Goal: Find specific page/section: Find specific page/section

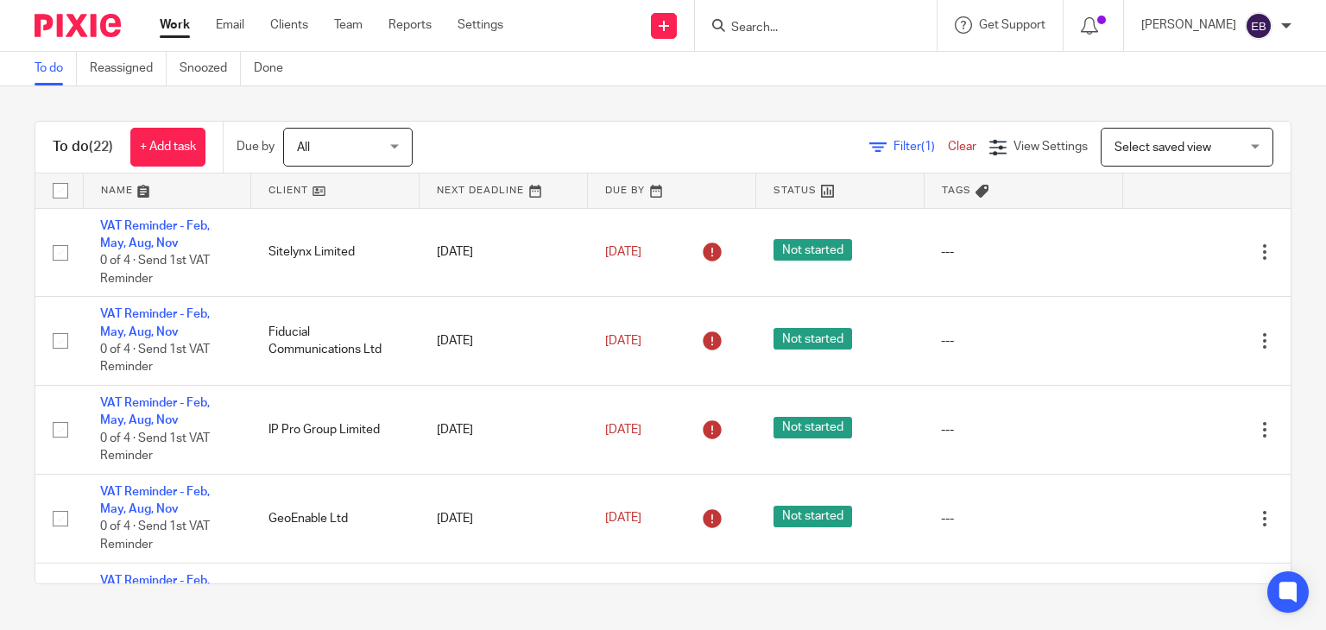
click at [192, 93] on div "To do (22) + Add task Due by All All Today Tomorrow This week Next week This mo…" at bounding box center [663, 352] width 1326 height 533
click at [794, 21] on input "Search" at bounding box center [807, 29] width 155 height 16
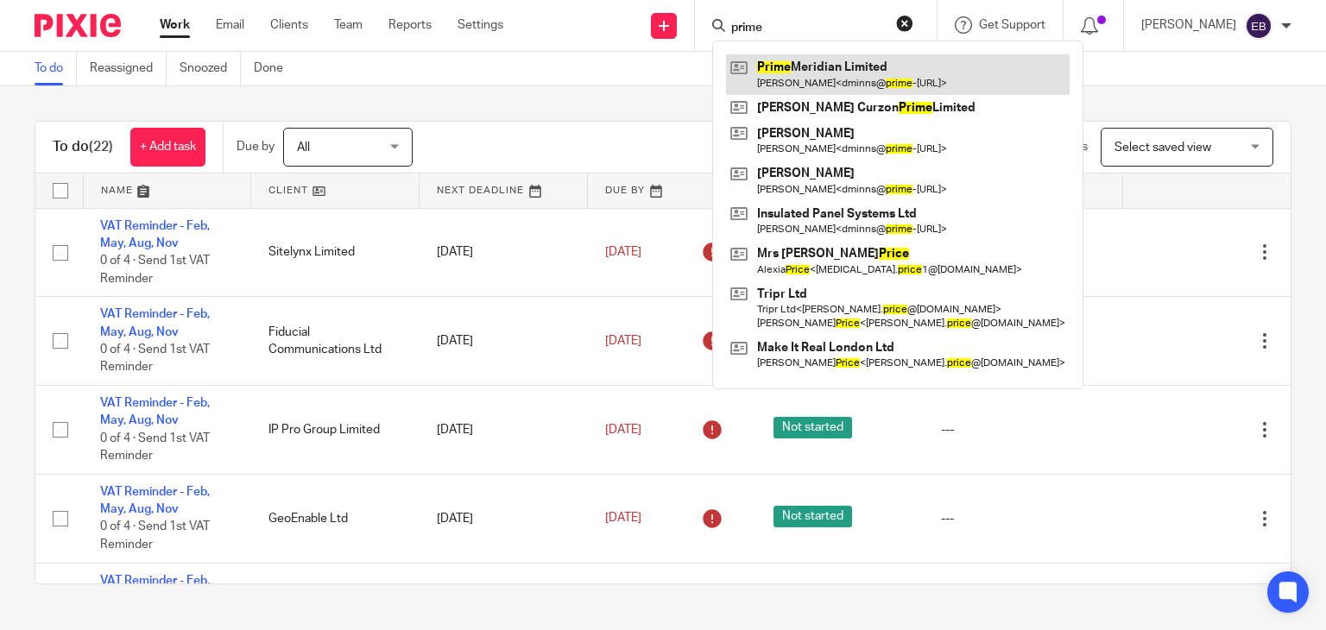
type input "prime"
click at [855, 81] on link at bounding box center [898, 74] width 344 height 40
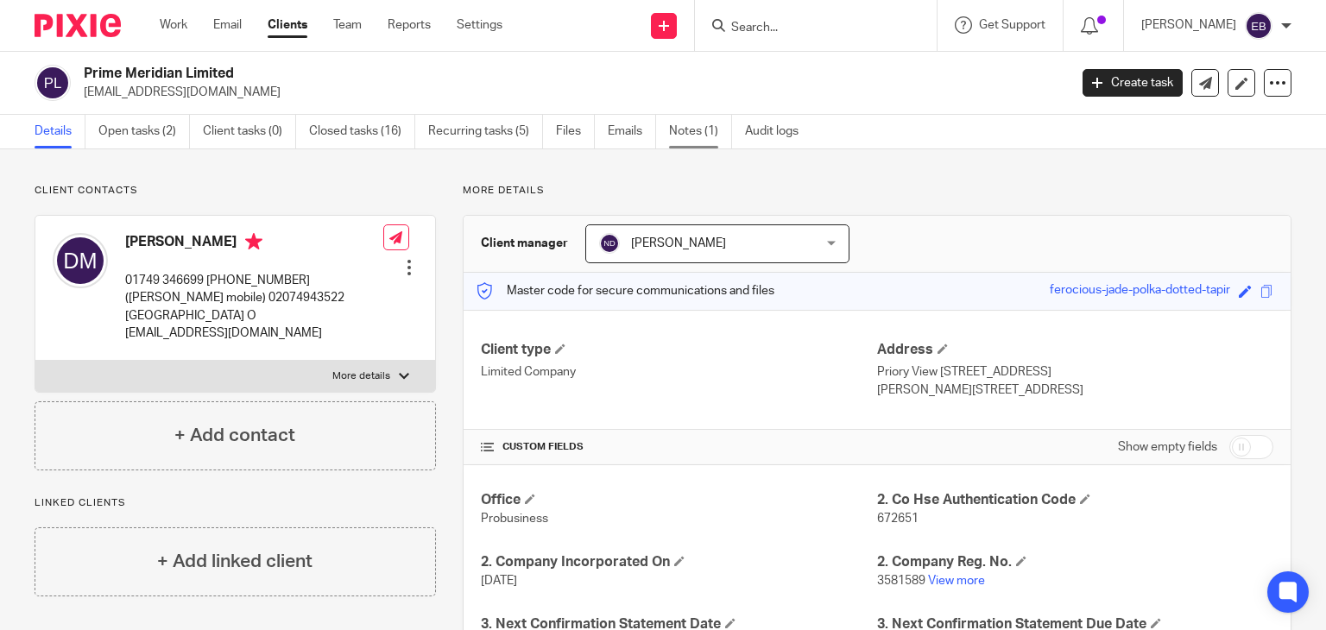
click at [693, 138] on link "Notes (1)" at bounding box center [700, 132] width 63 height 34
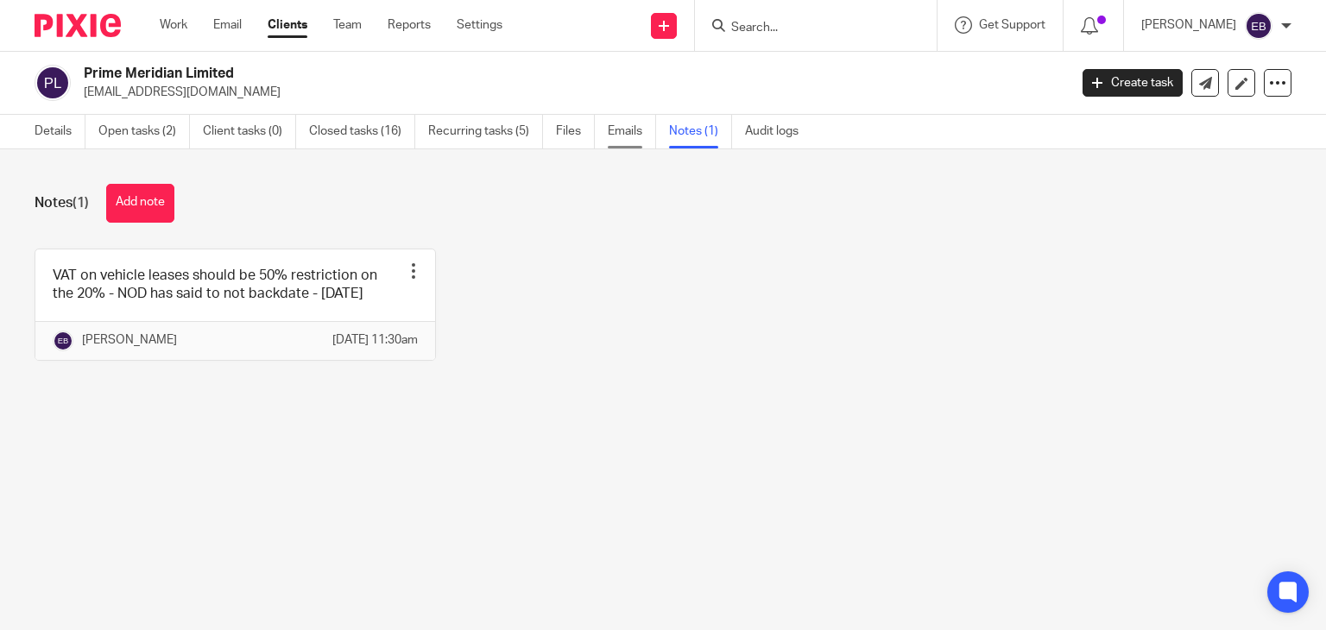
click at [638, 136] on link "Emails" at bounding box center [632, 132] width 48 height 34
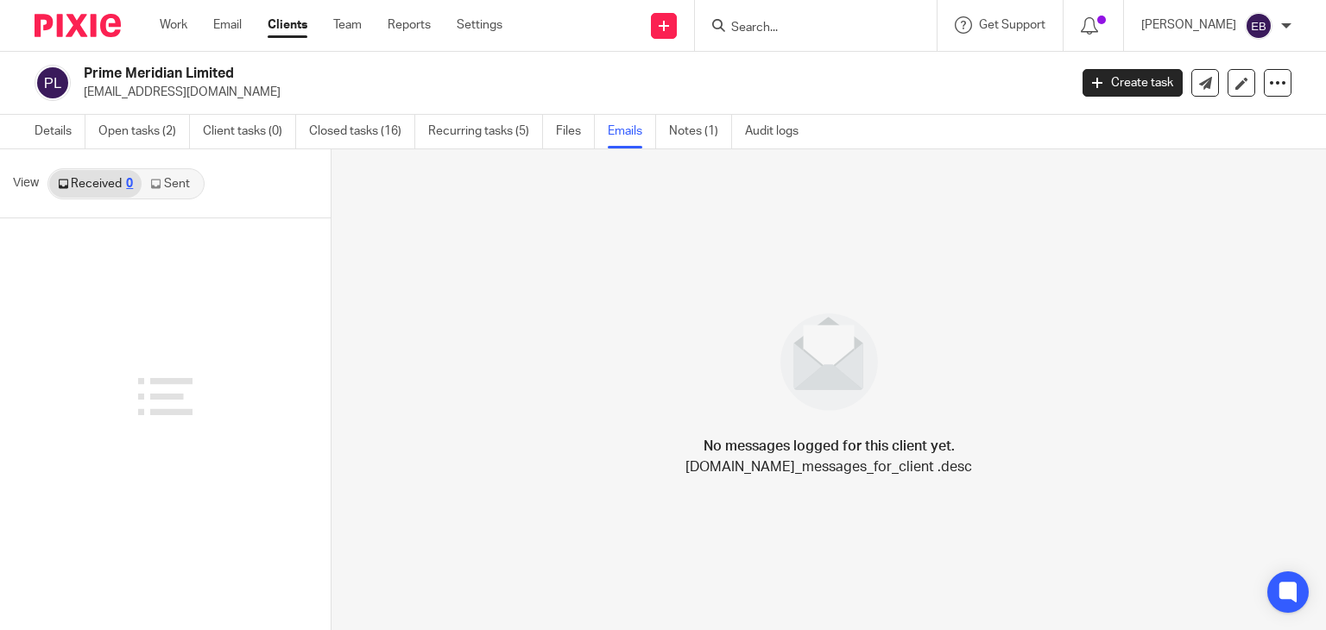
click at [166, 196] on link "Sent" at bounding box center [172, 184] width 60 height 28
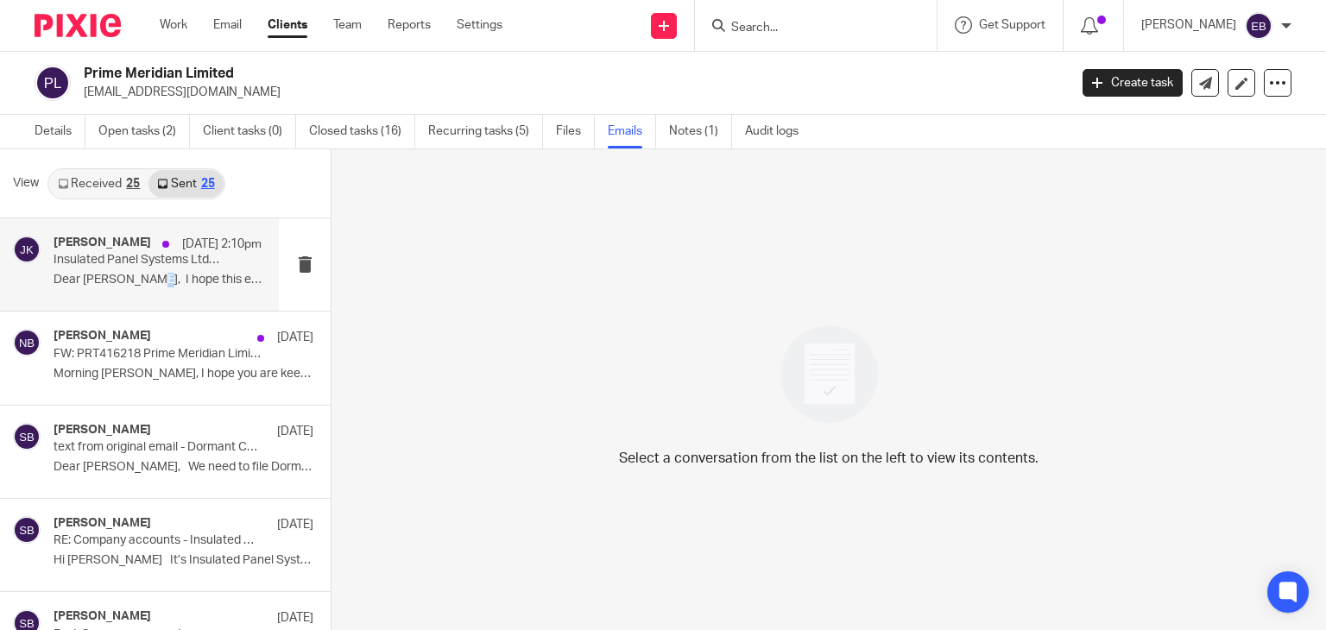
click at [127, 277] on p "Dear David, I hope this email finds you..." at bounding box center [158, 280] width 208 height 15
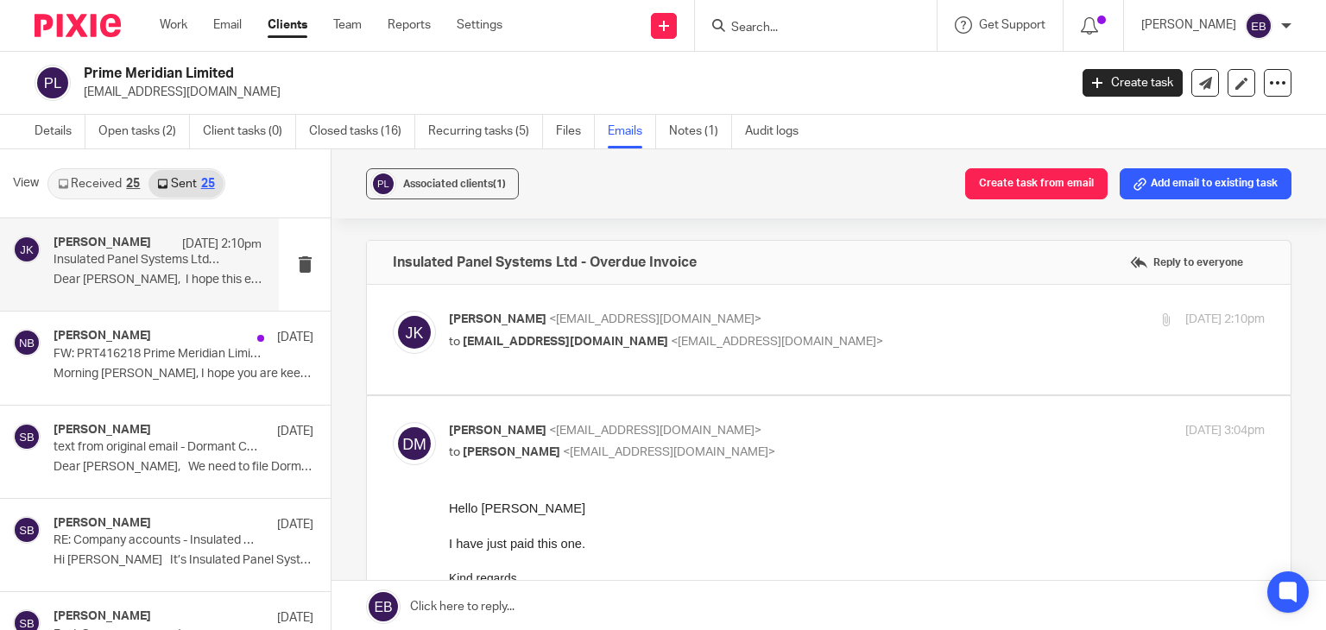
click at [864, 319] on p "Johanne Kassardjian <johannekassardjian@probusinessuk.com>" at bounding box center [721, 320] width 544 height 18
checkbox input "true"
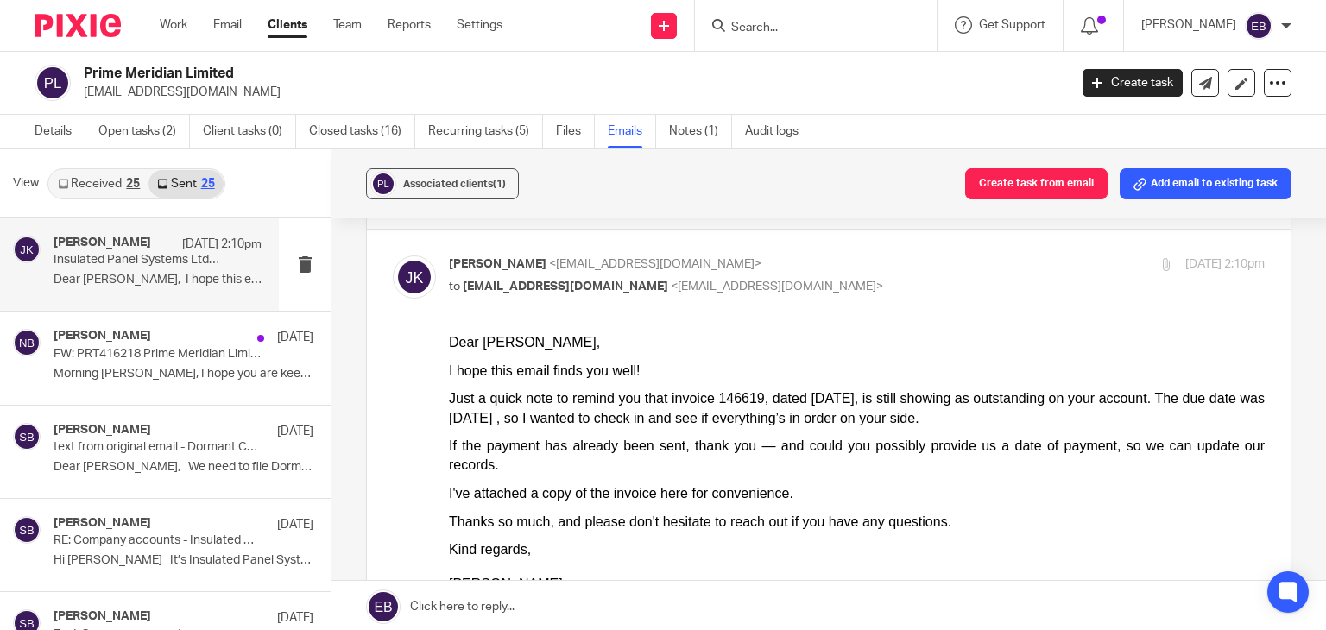
scroll to position [86, 0]
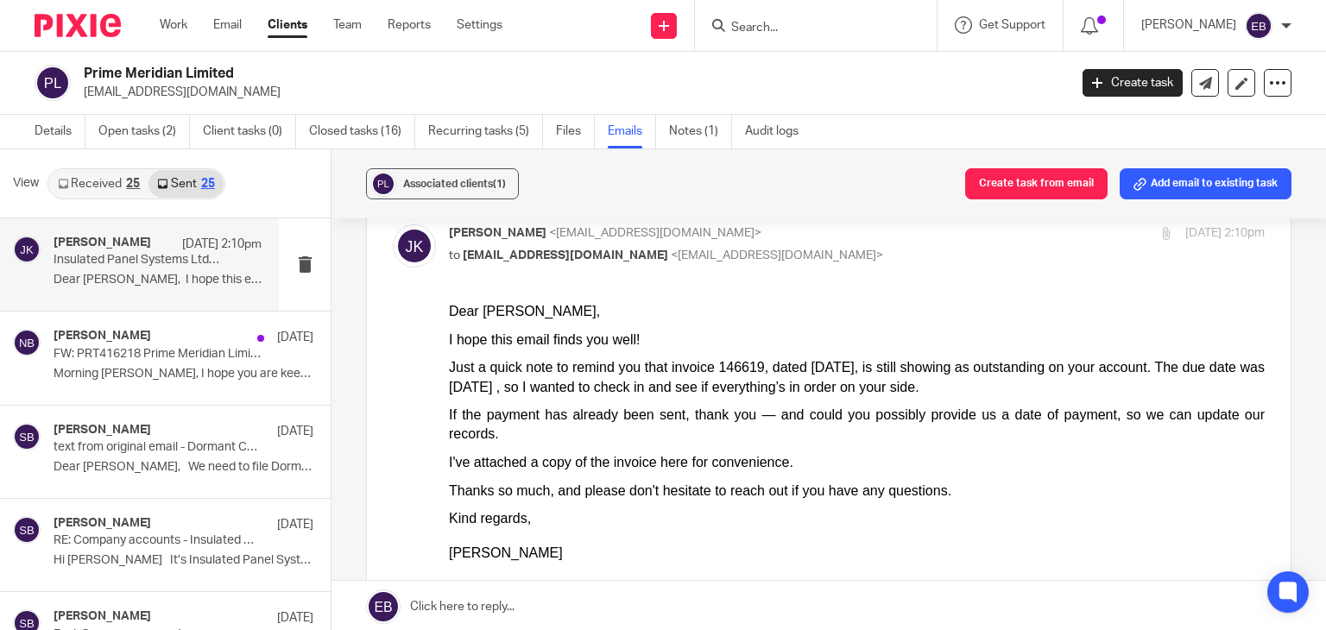
click at [781, 25] on input "Search" at bounding box center [807, 29] width 155 height 16
type input "a"
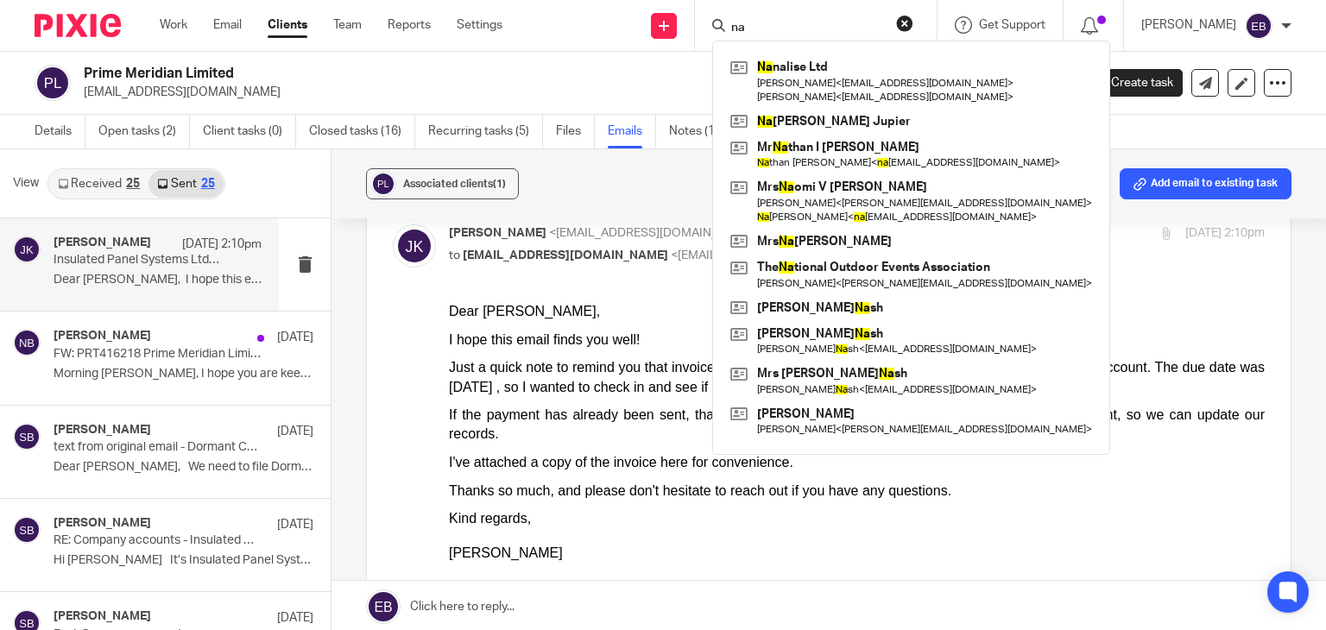
type input "n"
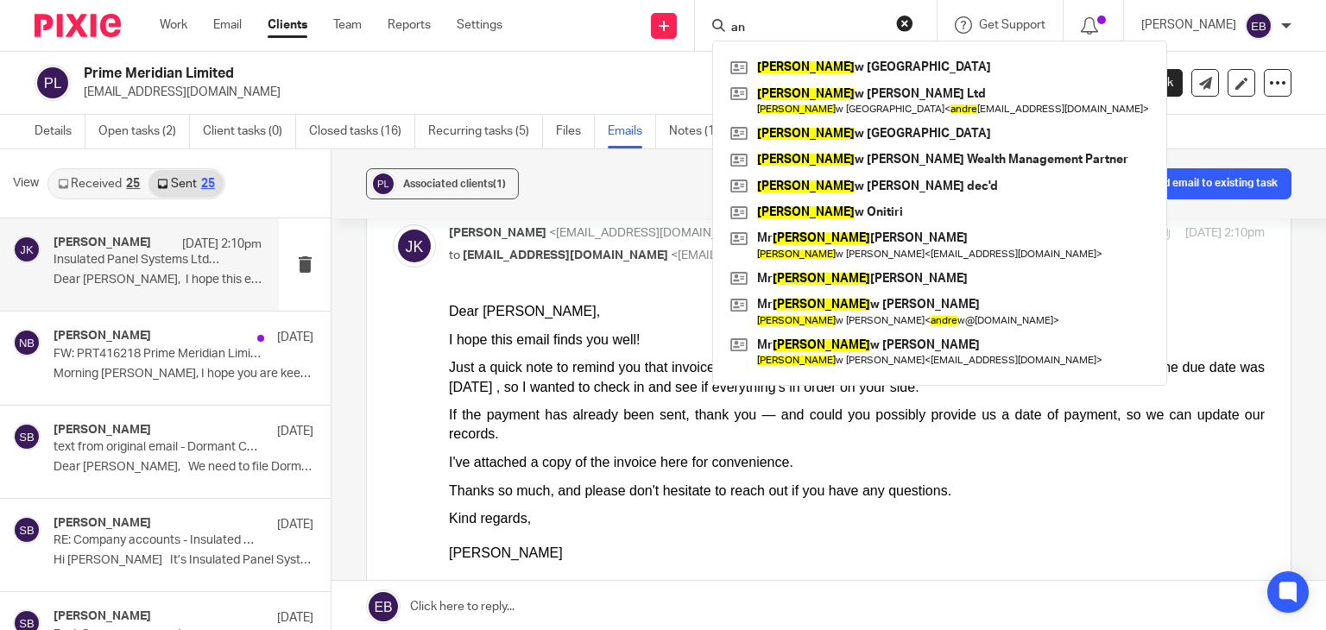
type input "a"
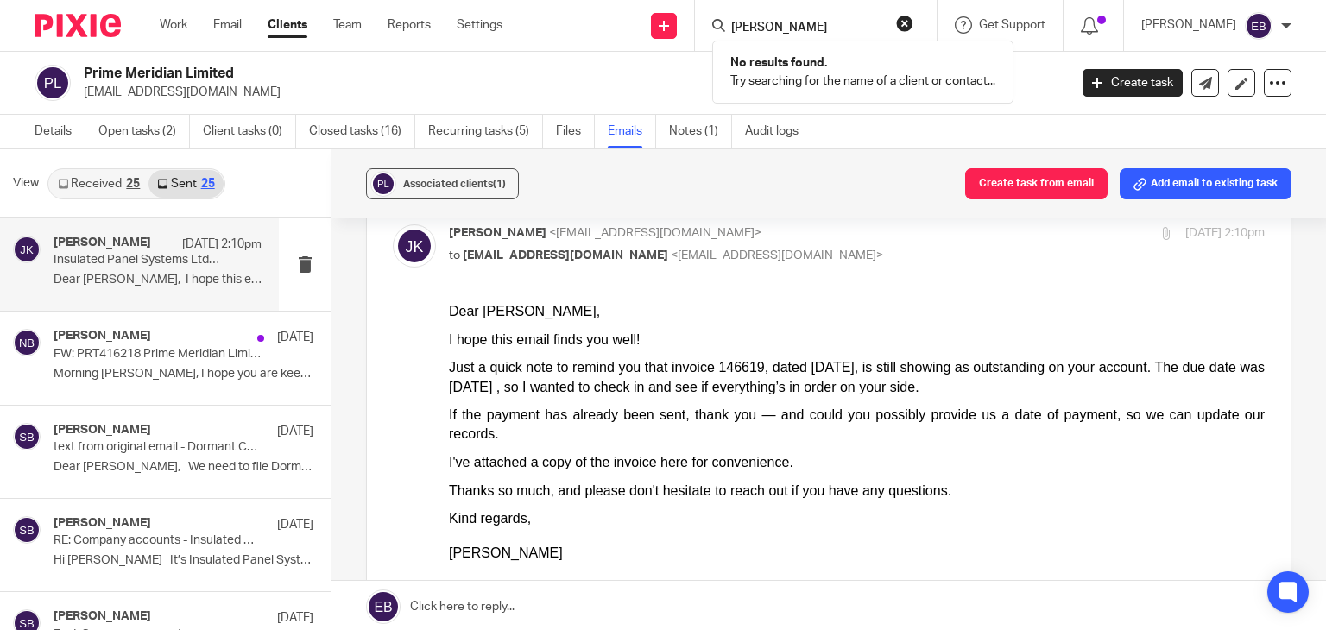
type input "francesca miles"
click at [914, 22] on button "reset" at bounding box center [904, 23] width 17 height 17
click at [852, 25] on input "Search" at bounding box center [807, 29] width 155 height 16
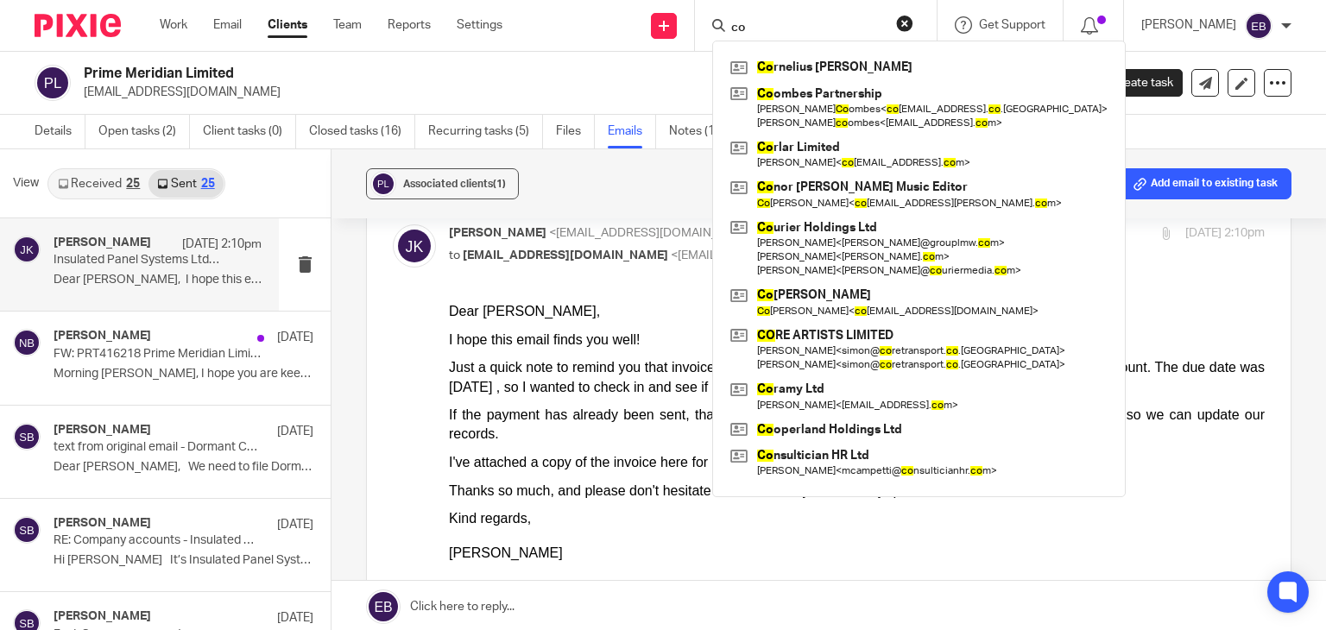
type input "c"
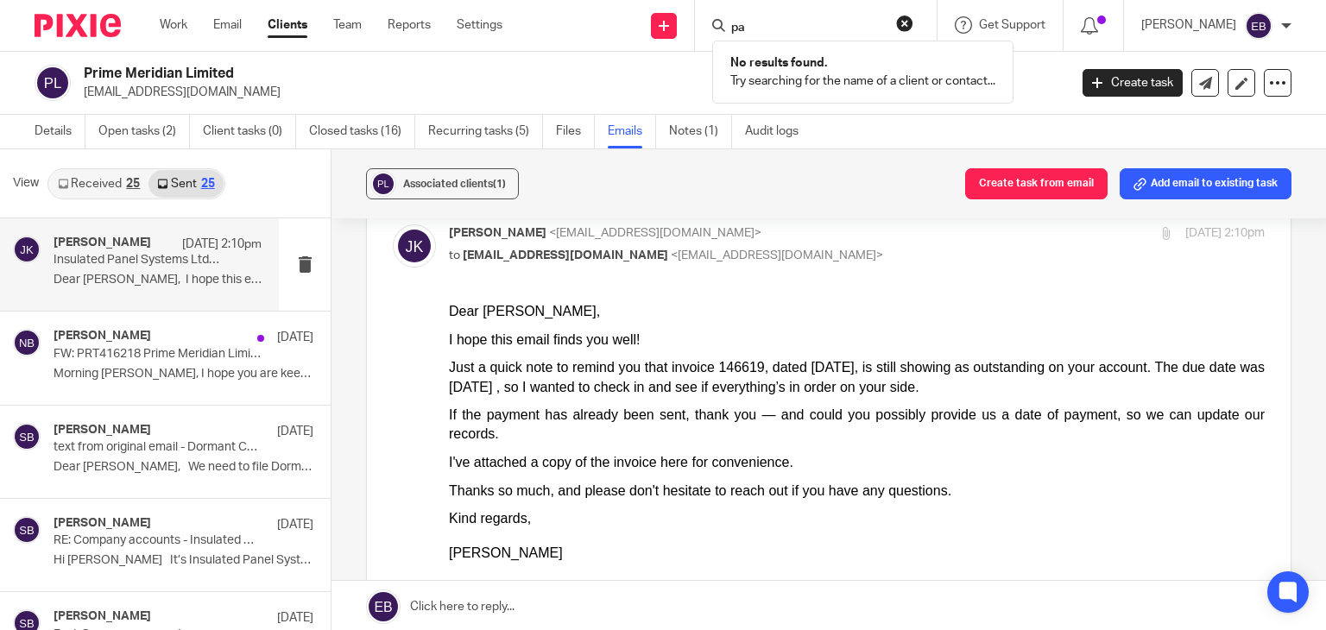
type input "p"
drag, startPoint x: 831, startPoint y: 29, endPoint x: 739, endPoint y: 18, distance: 92.2
click at [739, 18] on div "lamayu" at bounding box center [812, 26] width 201 height 22
type input "patien"
click at [290, 28] on link "Clients" at bounding box center [288, 24] width 40 height 17
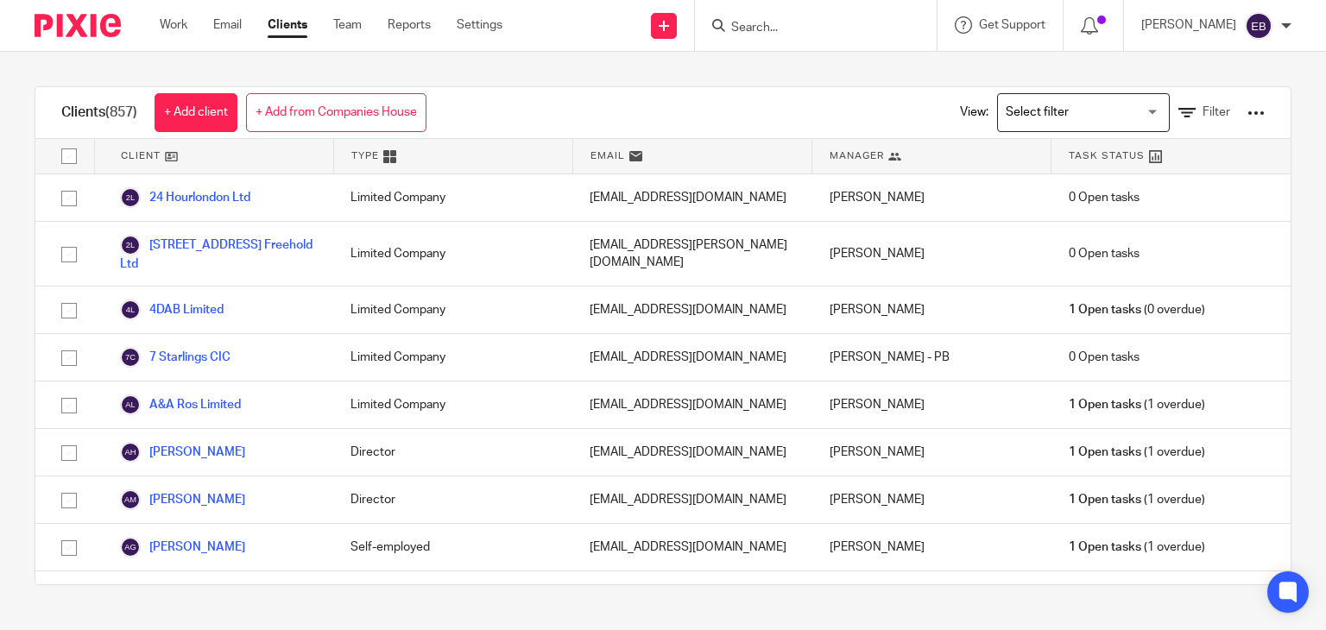
click at [1145, 109] on div "View: Loading... Filter" at bounding box center [1099, 112] width 331 height 51
click at [1179, 104] on icon at bounding box center [1187, 112] width 17 height 17
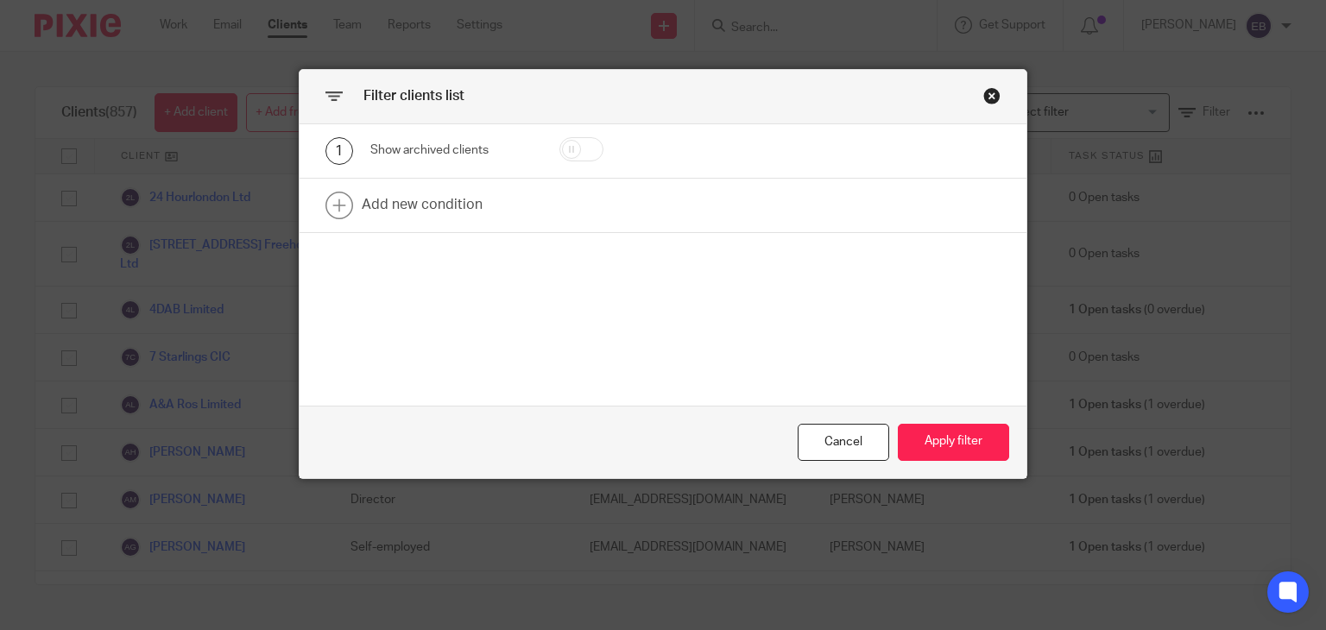
click at [566, 155] on input "checkbox" at bounding box center [582, 149] width 44 height 24
checkbox input "true"
click at [440, 216] on link at bounding box center [664, 206] width 728 height 54
click at [504, 211] on div "Field" at bounding box center [451, 211] width 162 height 39
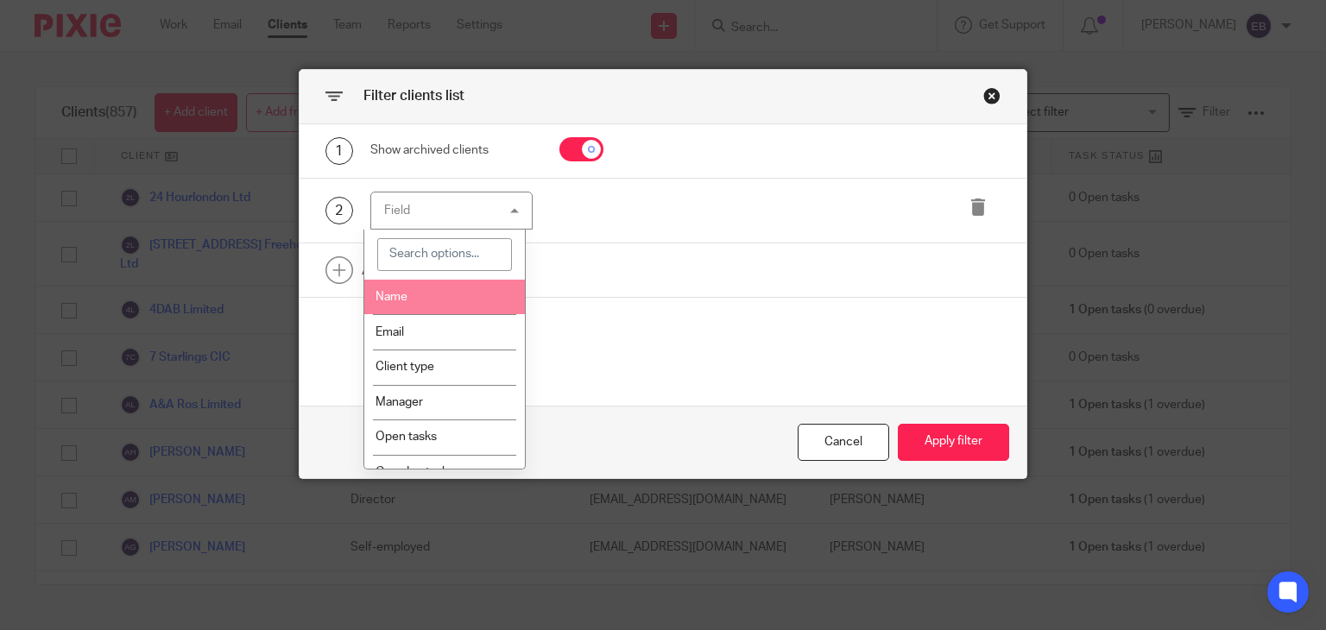
click at [434, 301] on li "Name" at bounding box center [444, 297] width 161 height 35
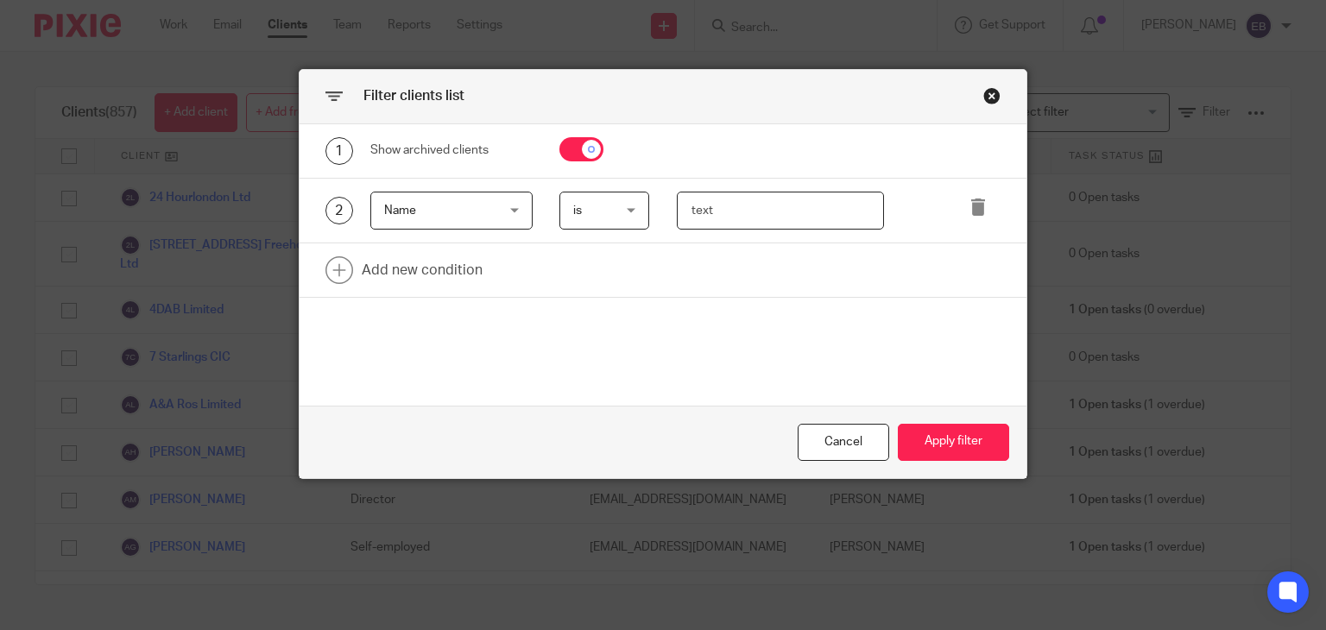
click at [687, 206] on input "text" at bounding box center [780, 211] width 207 height 39
type input "patient"
click at [932, 461] on div "Cancel Apply filter" at bounding box center [664, 442] width 728 height 73
click at [925, 427] on button "Apply filter" at bounding box center [953, 442] width 111 height 37
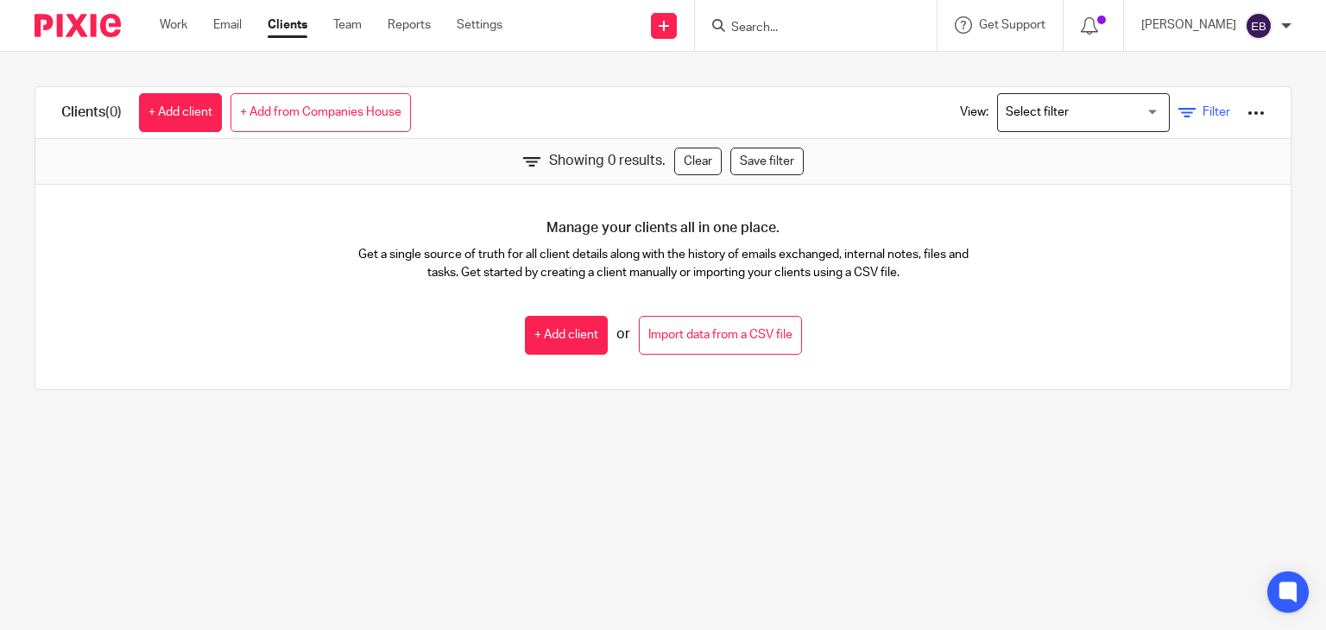
click at [1179, 114] on link "Filter" at bounding box center [1205, 113] width 52 height 18
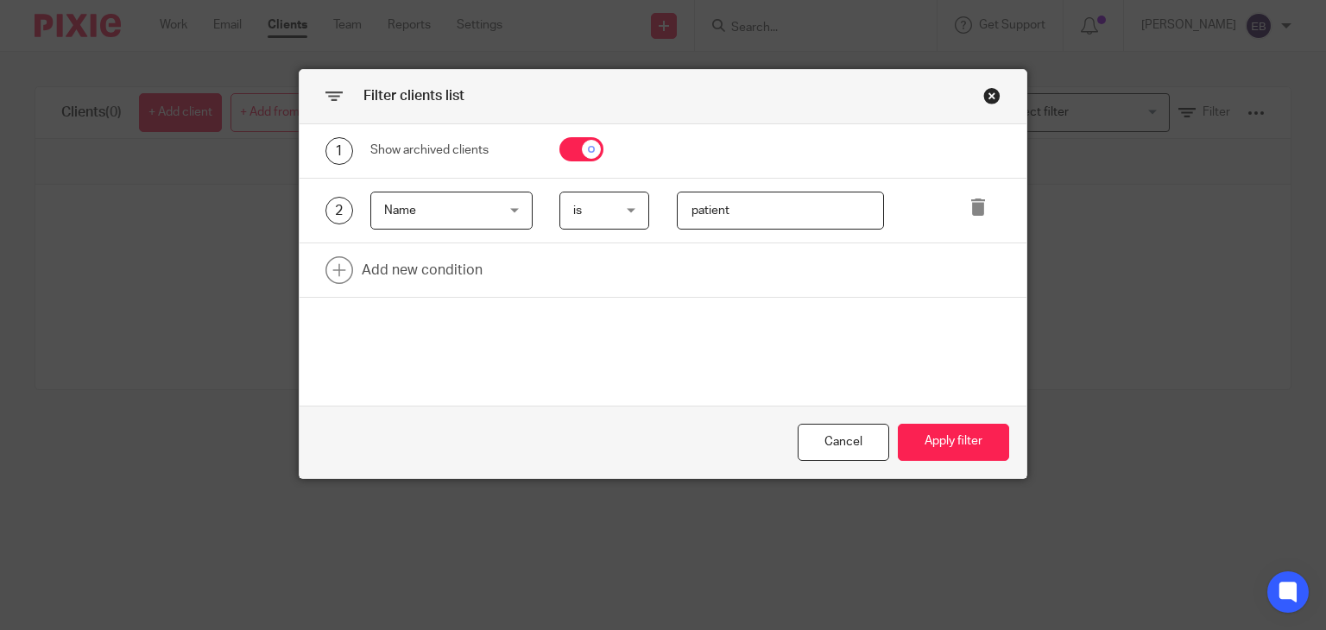
drag, startPoint x: 758, startPoint y: 208, endPoint x: 535, endPoint y: 212, distance: 223.7
click at [535, 212] on div "2 Name Name Name Email Client type Manager Open tasks Overdue tasks Xama Hub 01…" at bounding box center [649, 211] width 703 height 39
type input "lama"
click at [957, 443] on button "Apply filter" at bounding box center [953, 442] width 111 height 37
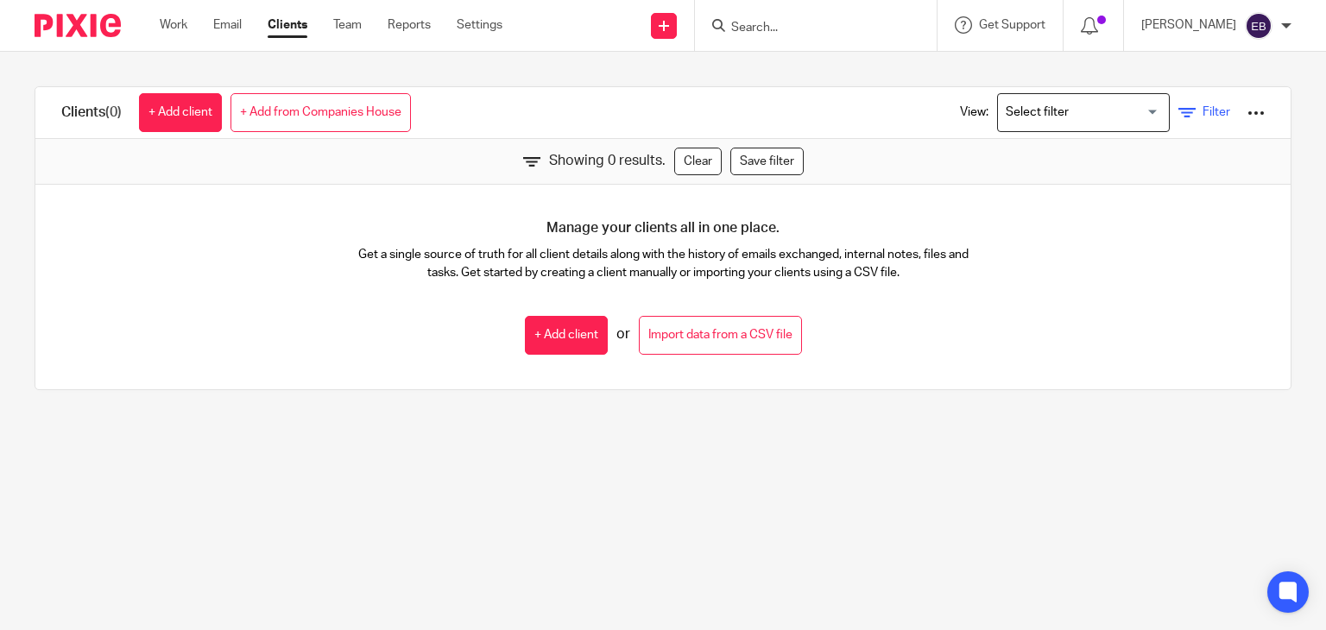
click at [1179, 115] on icon at bounding box center [1187, 112] width 17 height 17
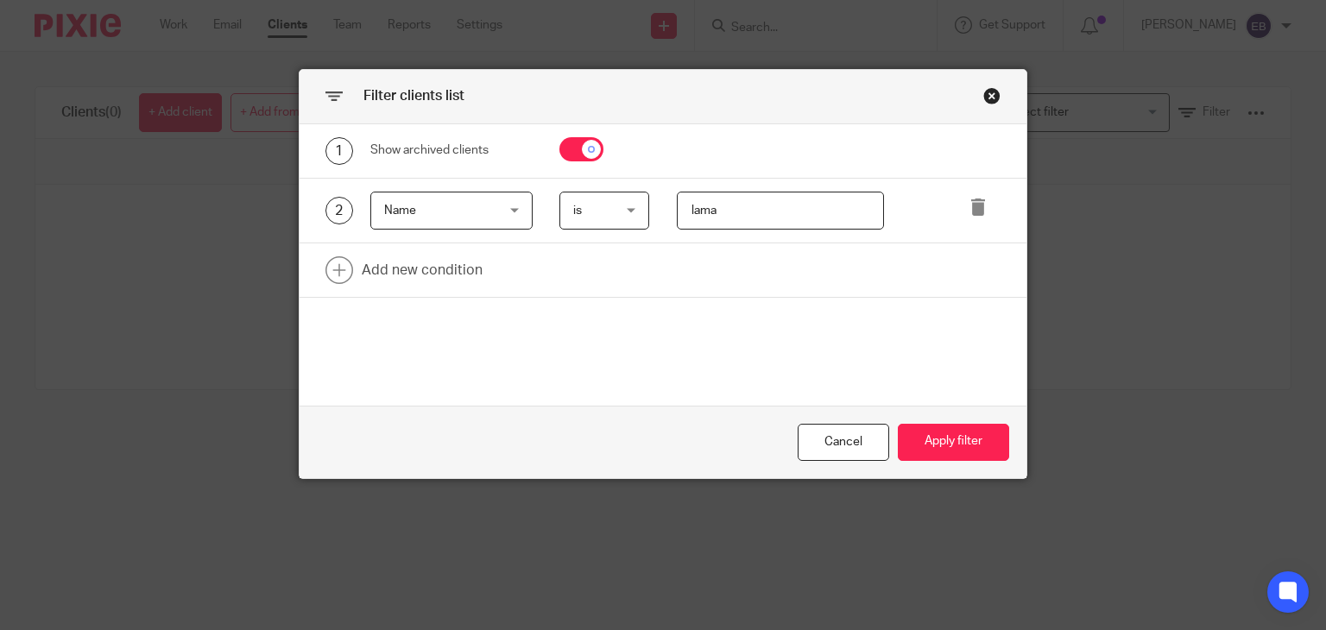
drag, startPoint x: 721, startPoint y: 208, endPoint x: 632, endPoint y: 192, distance: 90.4
click at [632, 192] on div "2 Name Name Name Email Client type Manager Open tasks Overdue tasks Xama Hub 01…" at bounding box center [649, 211] width 703 height 39
type input "frances"
click at [912, 418] on div "Cancel Apply filter" at bounding box center [664, 442] width 728 height 73
click at [918, 432] on button "Apply filter" at bounding box center [953, 442] width 111 height 37
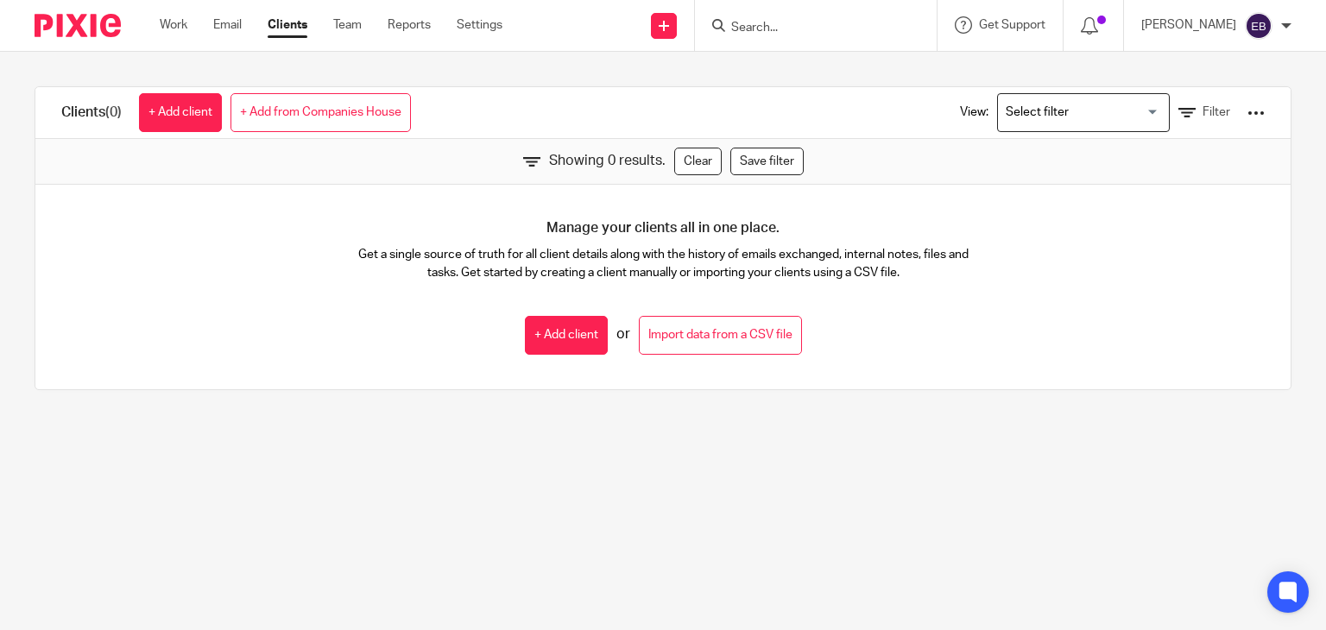
click at [820, 28] on input "Search" at bounding box center [807, 29] width 155 height 16
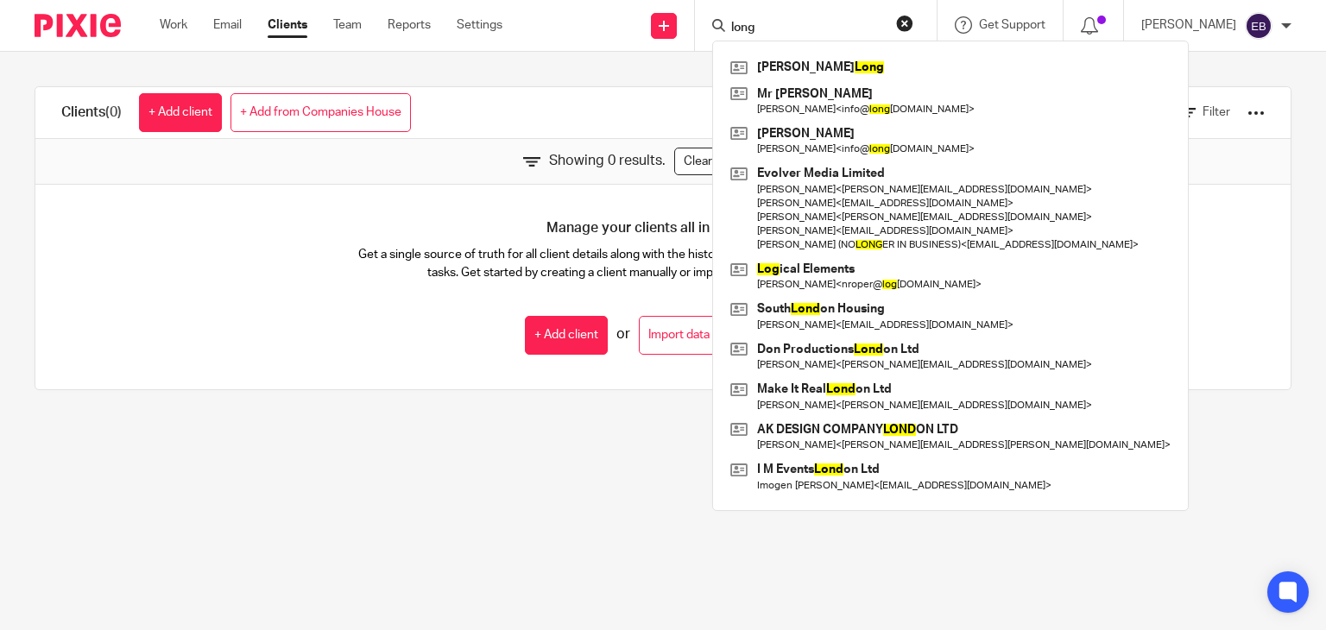
type input "long"
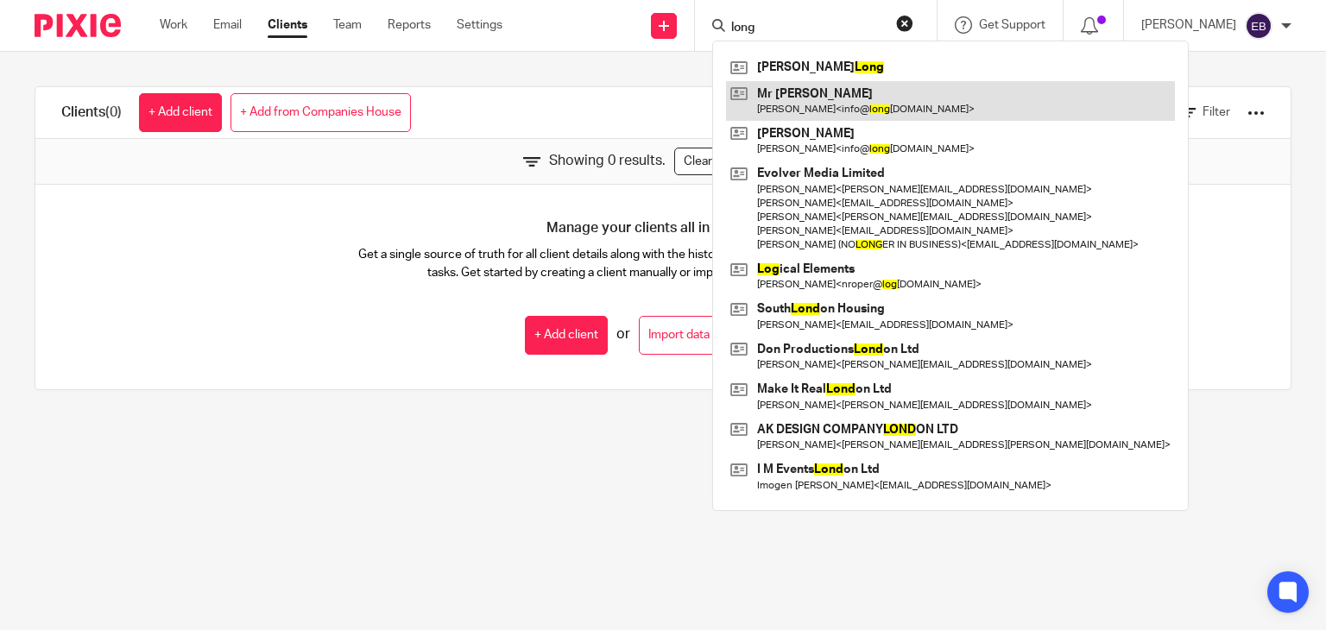
click at [870, 92] on link at bounding box center [950, 101] width 449 height 40
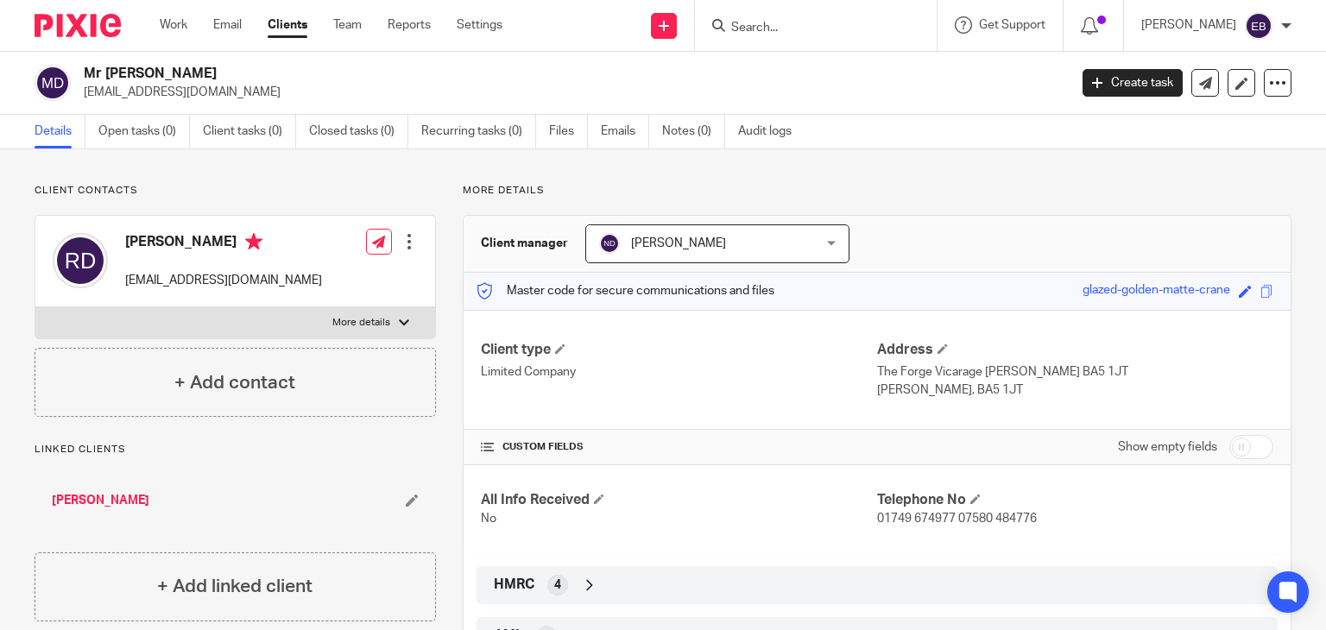
click at [806, 29] on input "Search" at bounding box center [807, 29] width 155 height 16
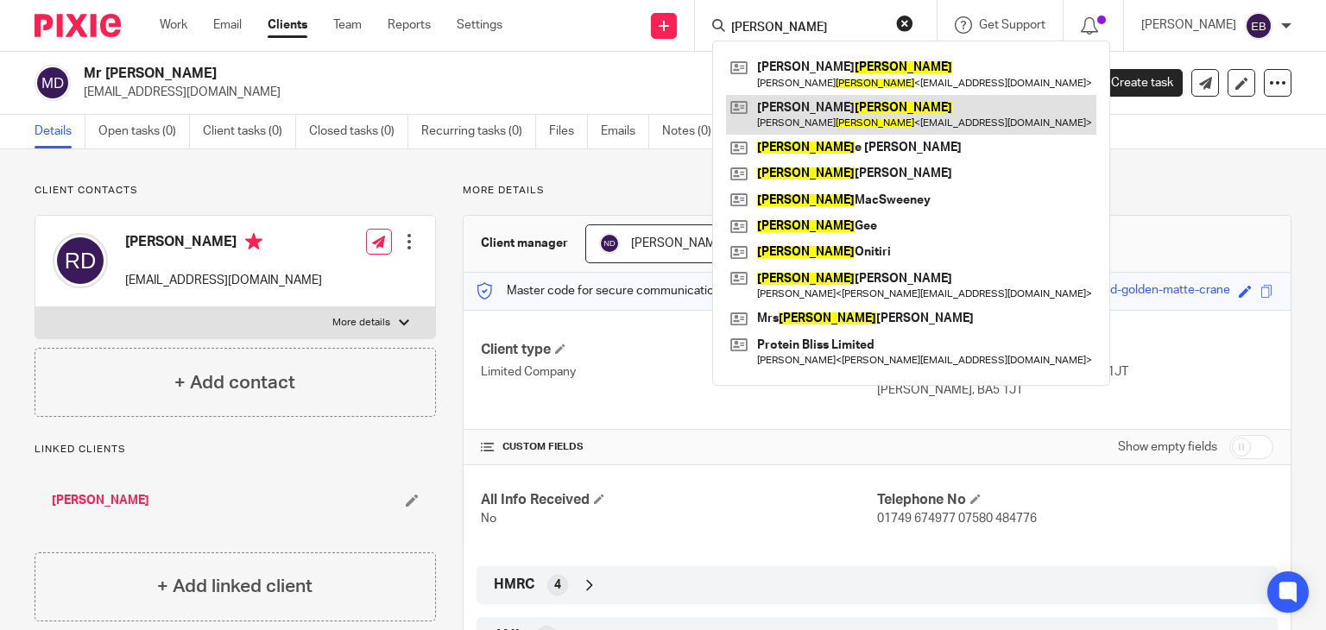
type input "DANIELS"
click at [883, 117] on link at bounding box center [911, 115] width 370 height 40
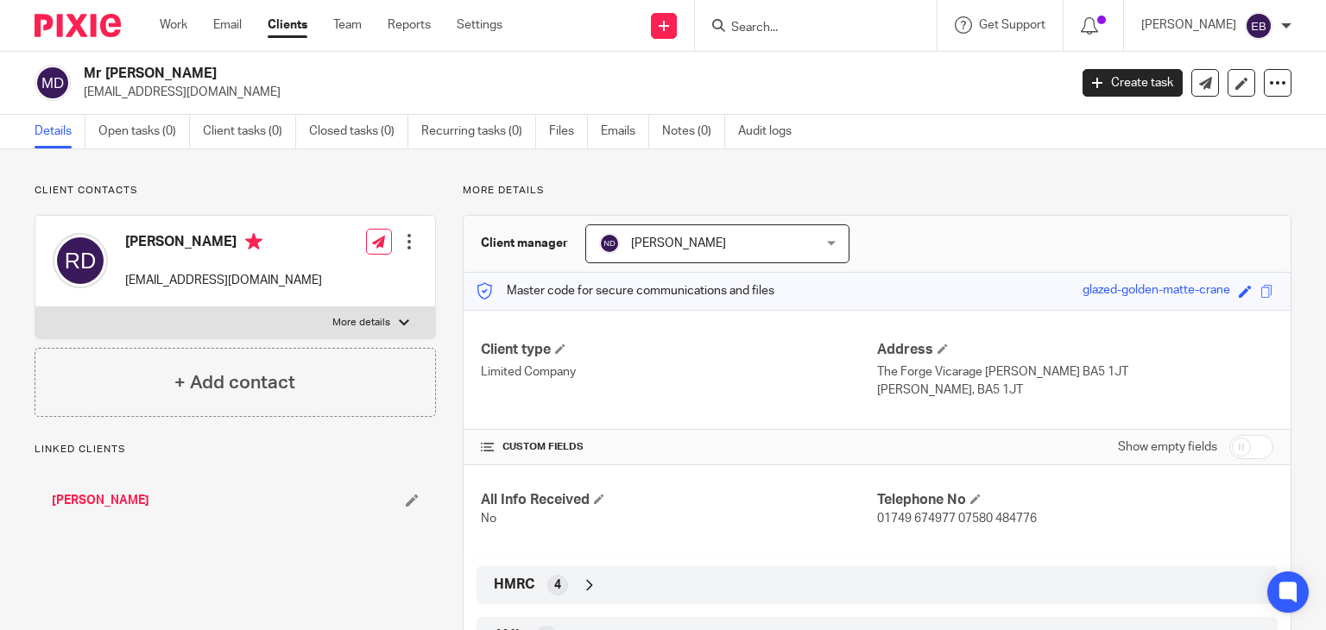
click at [789, 22] on input "Search" at bounding box center [807, 29] width 155 height 16
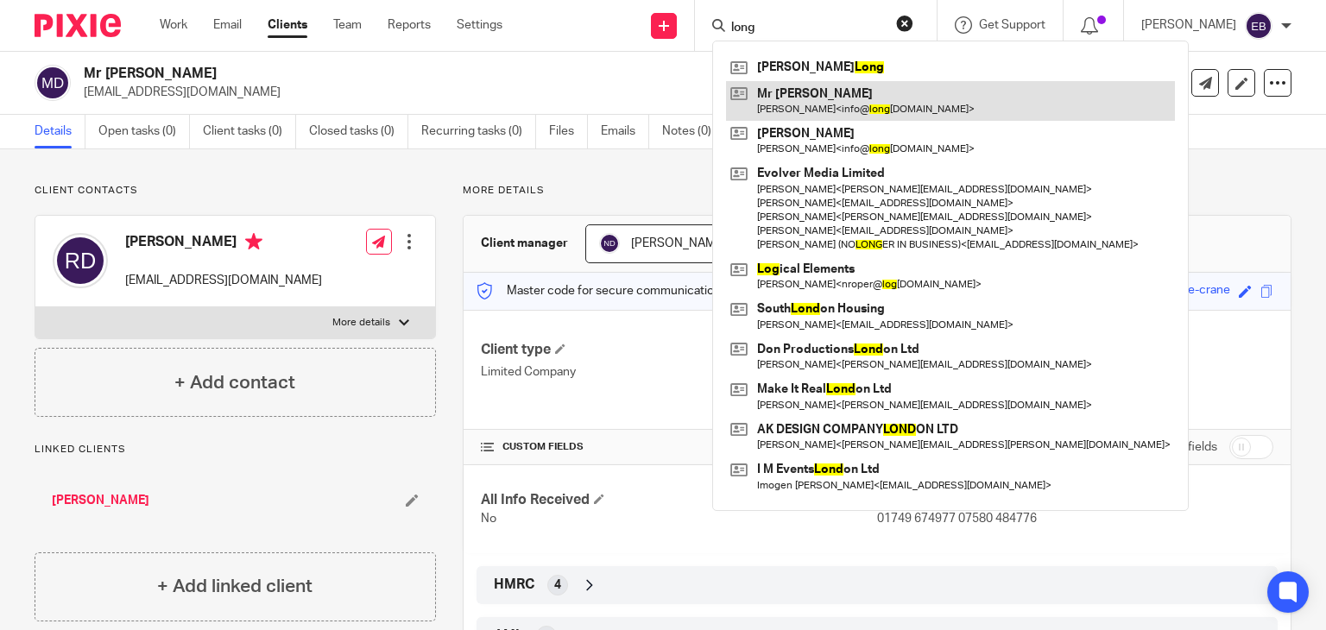
type input "long"
click at [839, 95] on link at bounding box center [950, 101] width 449 height 40
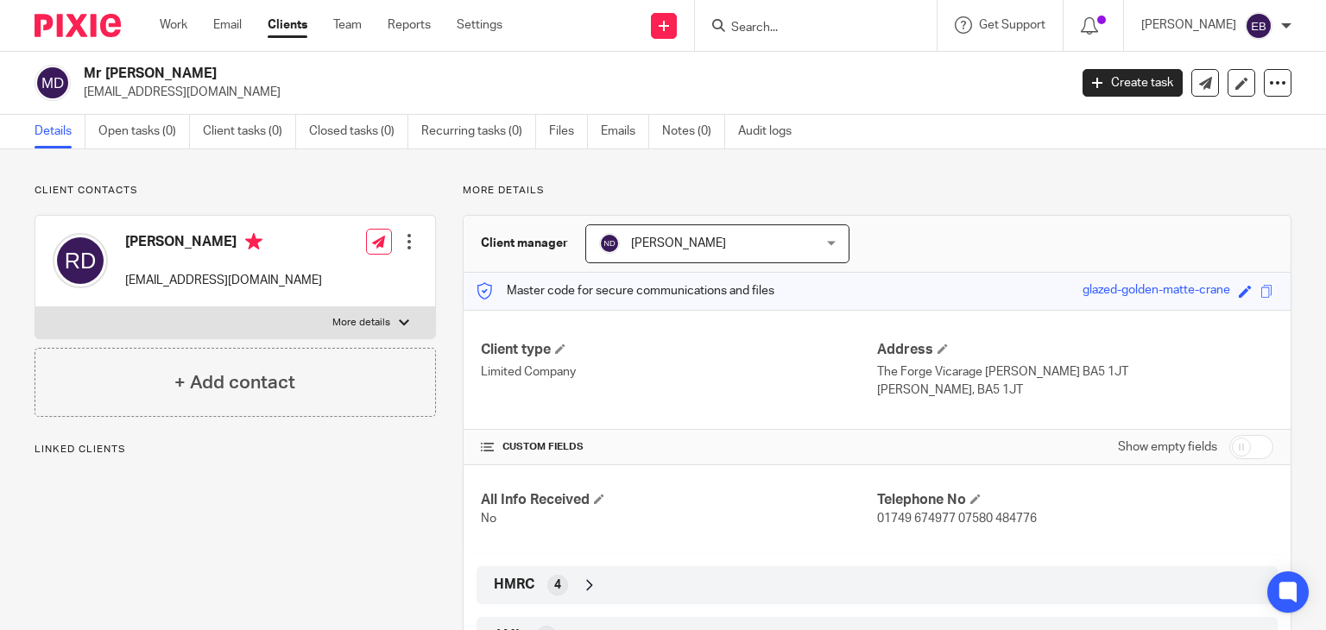
click at [795, 31] on input "Search" at bounding box center [807, 29] width 155 height 16
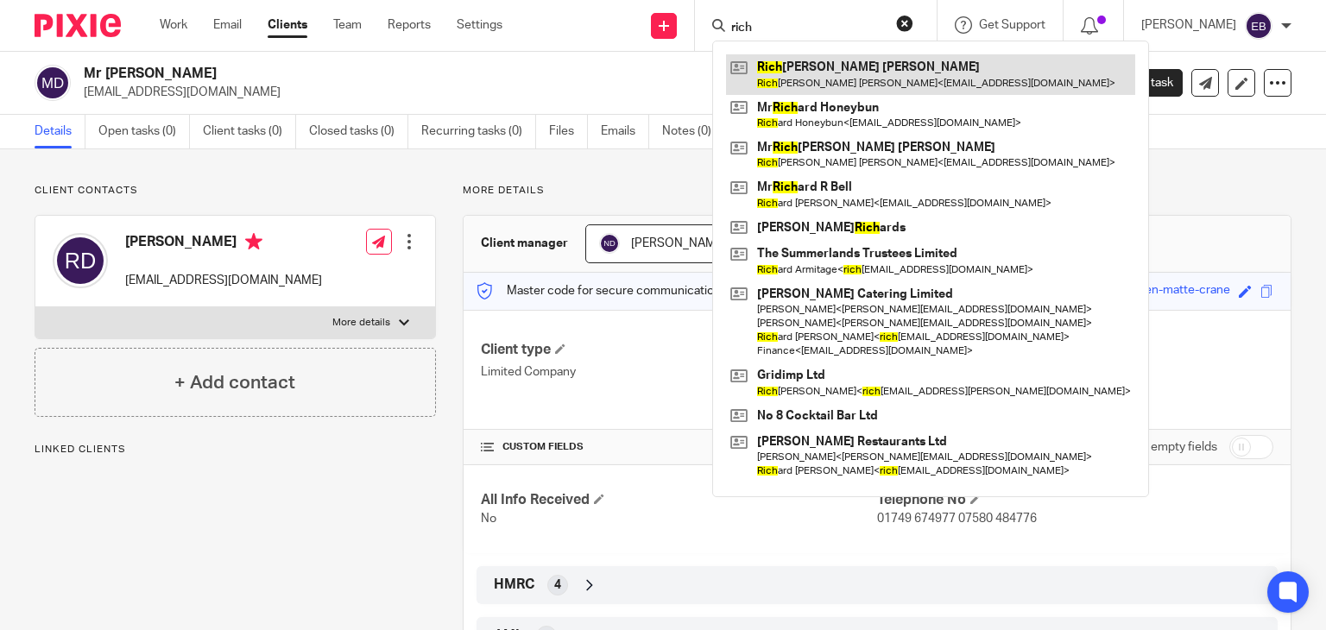
type input "rich"
click at [832, 73] on link at bounding box center [930, 74] width 409 height 40
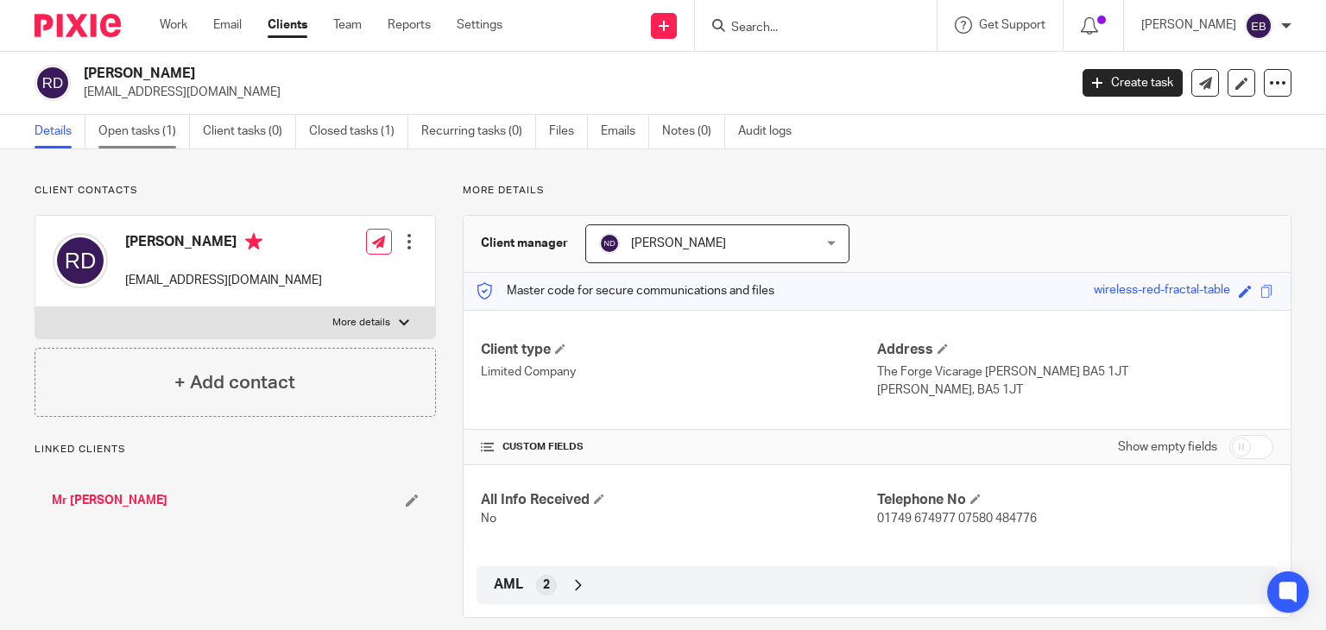
click at [117, 123] on link "Open tasks (1)" at bounding box center [144, 132] width 92 height 34
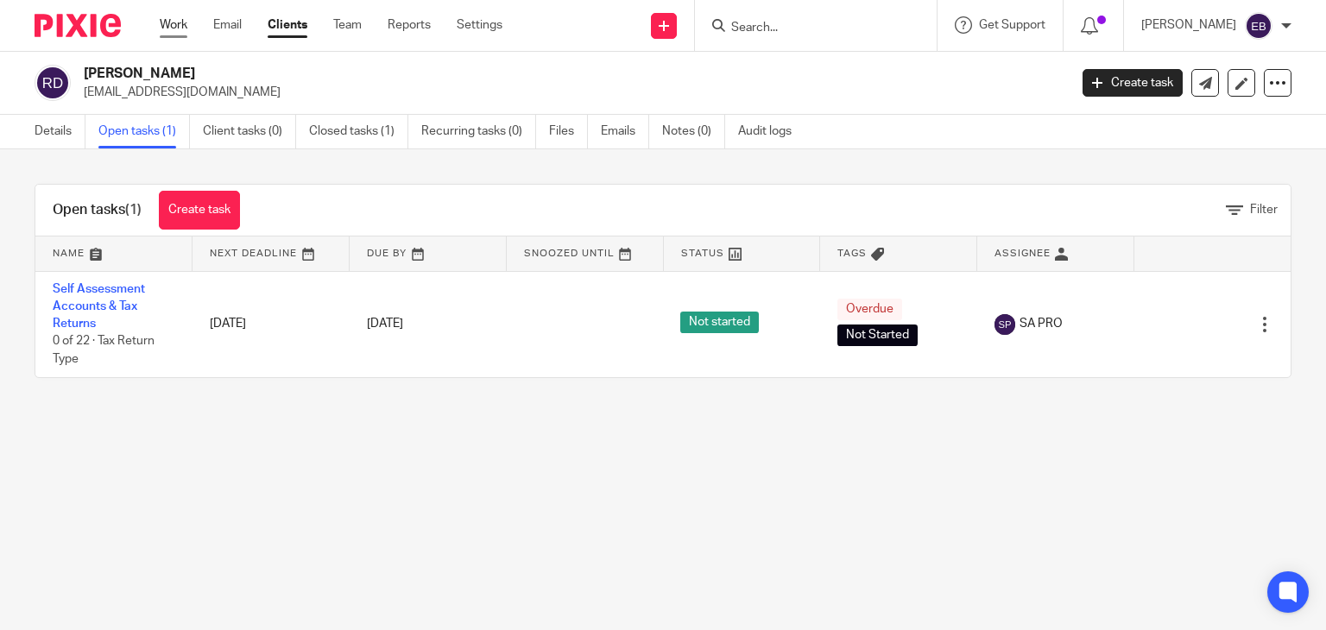
click at [170, 21] on link "Work" at bounding box center [174, 24] width 28 height 17
